Goal: Go to known website: Access a specific website the user already knows

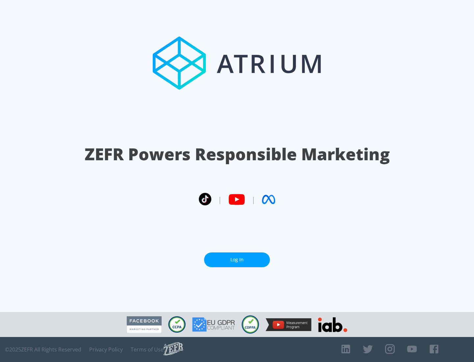
click at [237, 260] on link "Log In" at bounding box center [237, 260] width 66 height 15
